Goal: Task Accomplishment & Management: Use online tool/utility

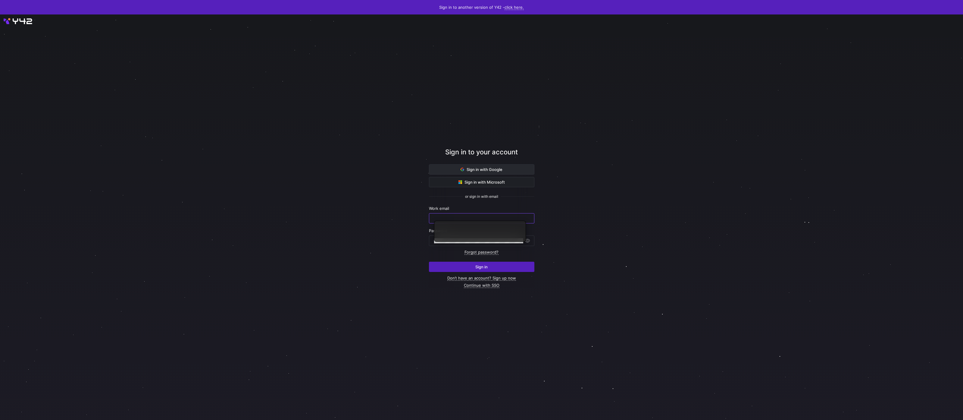
click at [501, 171] on span "Sign in with Google" at bounding box center [482, 169] width 42 height 5
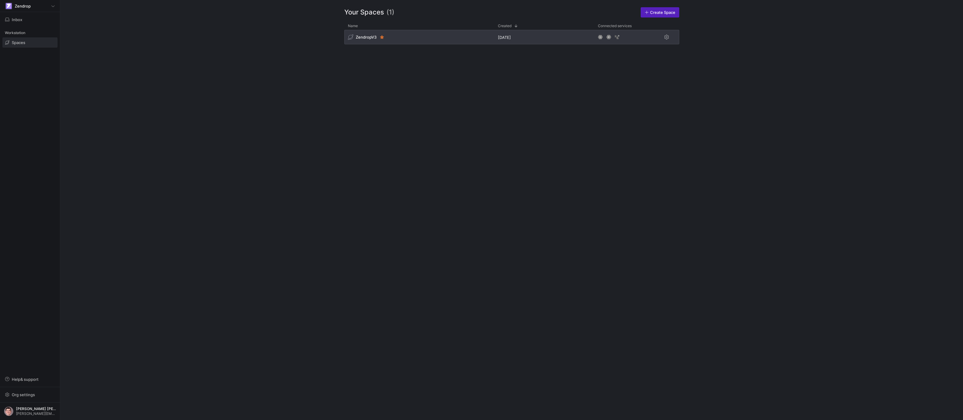
click at [442, 41] on div "ZendropV3" at bounding box center [419, 37] width 150 height 14
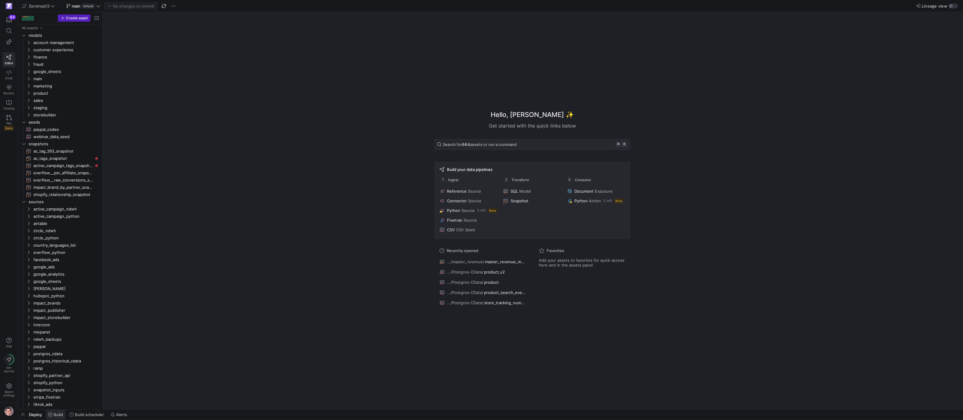
click at [58, 413] on span "Build" at bounding box center [58, 414] width 9 height 5
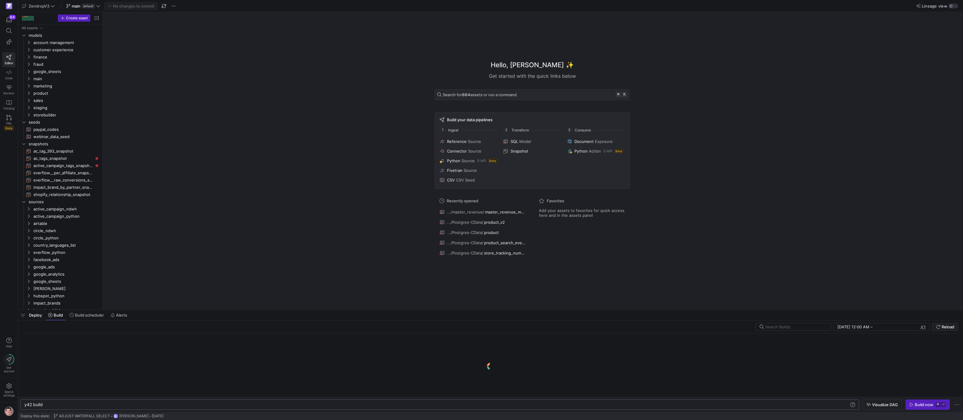
scroll to position [0, 18]
click at [36, 319] on div "Deploy Build Build scheduler Alerts" at bounding box center [74, 315] width 112 height 10
click at [24, 314] on span "button" at bounding box center [23, 315] width 10 height 10
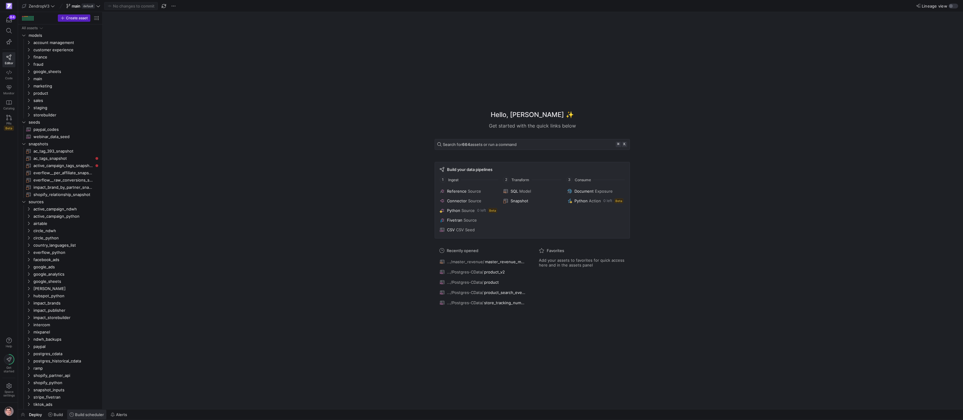
click at [97, 414] on span "Build scheduler" at bounding box center [89, 414] width 29 height 5
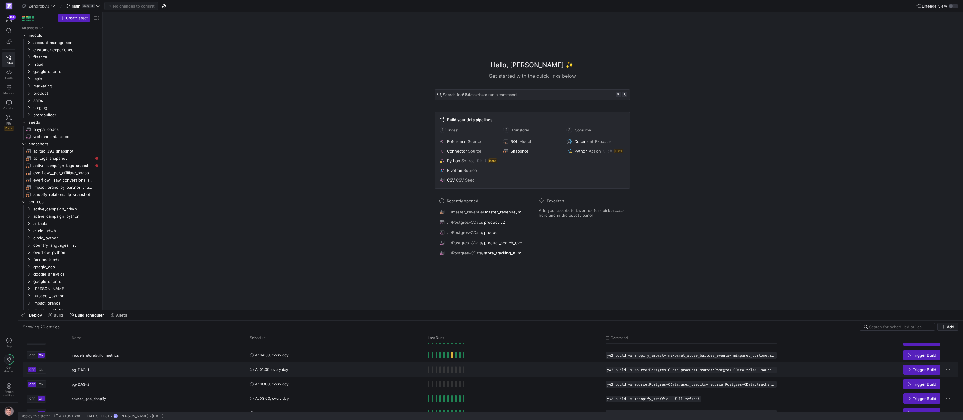
scroll to position [202, 0]
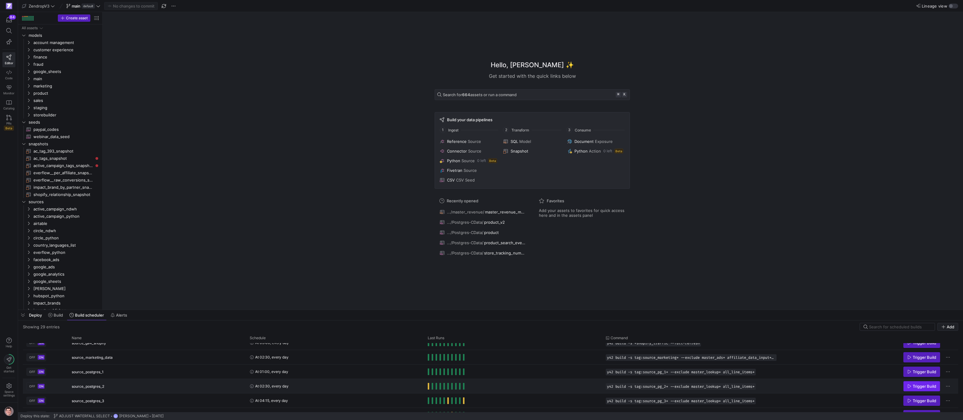
click at [922, 388] on span "Trigger Build" at bounding box center [924, 385] width 23 height 5
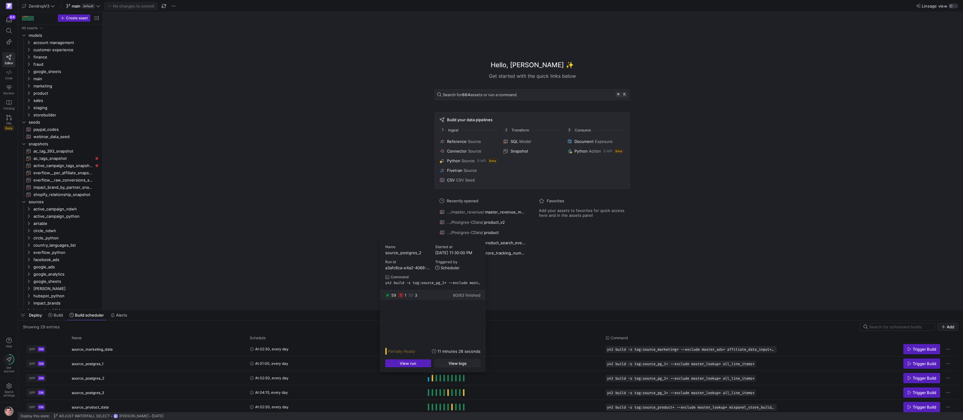
click at [442, 362] on span "button" at bounding box center [457, 362] width 45 height 7
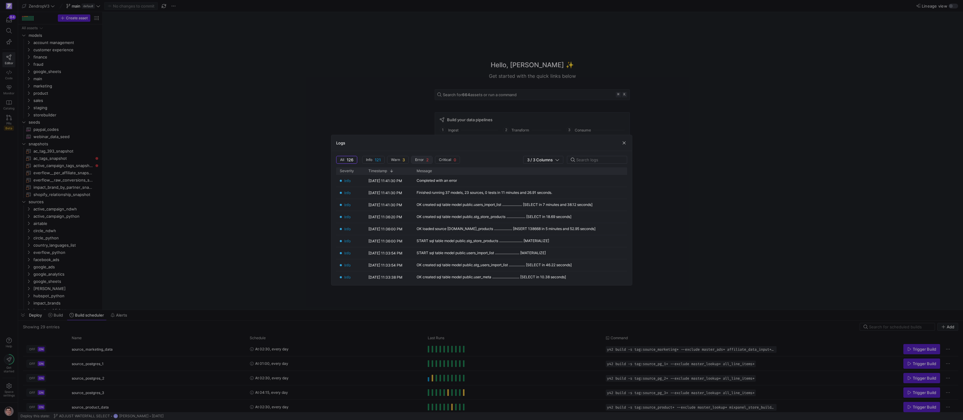
click at [427, 158] on span "2" at bounding box center [427, 159] width 2 height 5
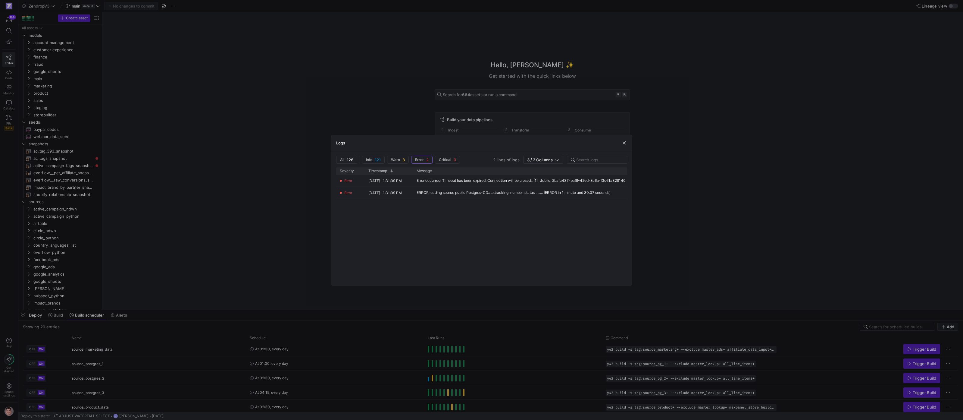
click at [497, 220] on div "Error [DATE] 11:31:39 PM Error occurred: Timeout has been expired. Connection w…" at bounding box center [481, 227] width 291 height 105
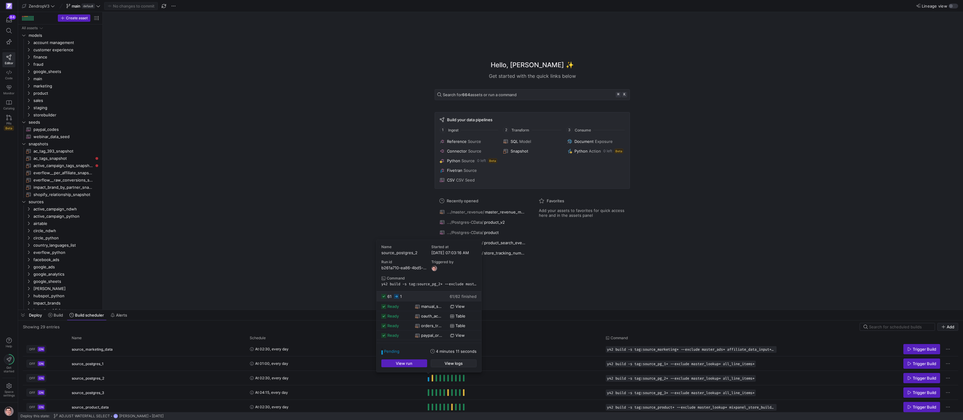
click at [441, 361] on span "button" at bounding box center [453, 362] width 45 height 7
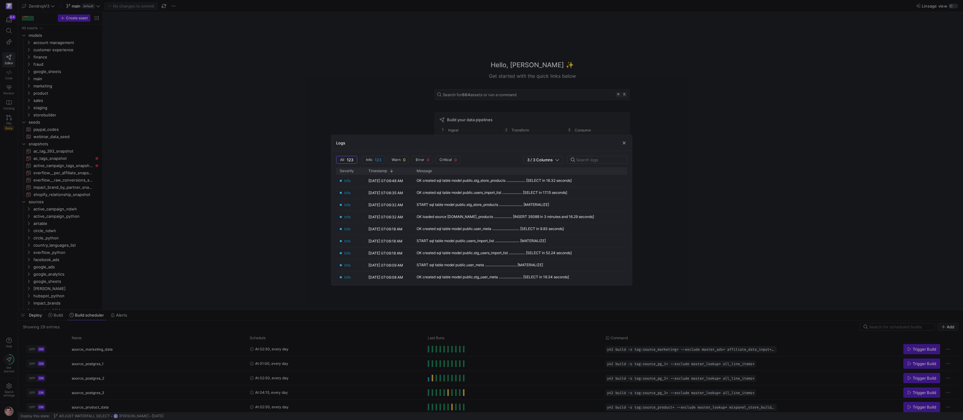
click at [278, 157] on div at bounding box center [481, 210] width 963 height 420
